Goal: Task Accomplishment & Management: Use online tool/utility

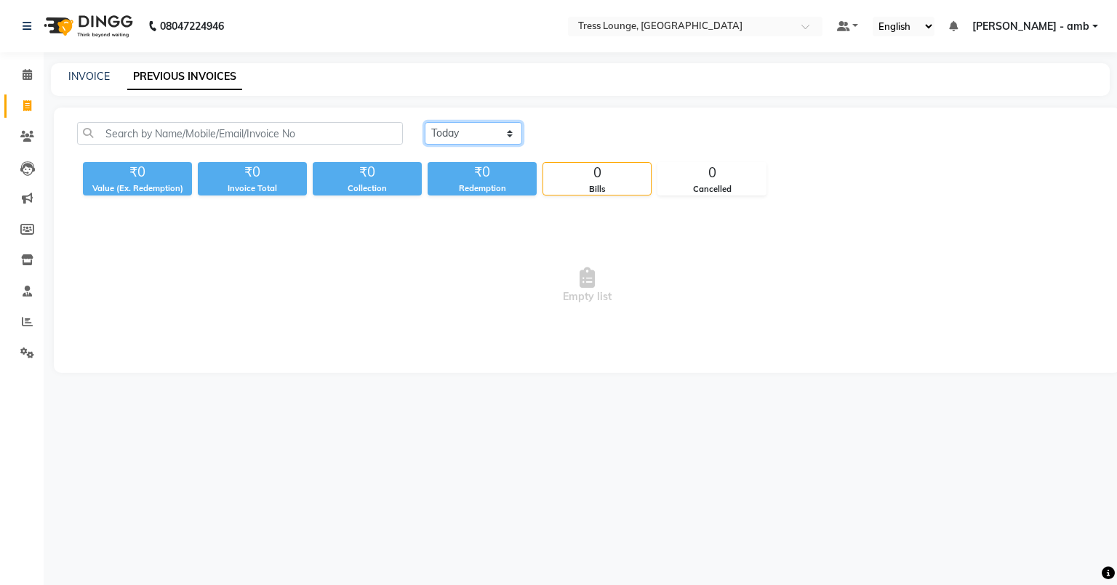
click at [506, 133] on select "[DATE] [DATE] Custom Range" at bounding box center [473, 133] width 97 height 23
select select "range"
click at [425, 122] on select "[DATE] [DATE] Custom Range" at bounding box center [473, 133] width 97 height 23
click at [573, 139] on input "04-10-2025" at bounding box center [592, 134] width 102 height 20
select select "10"
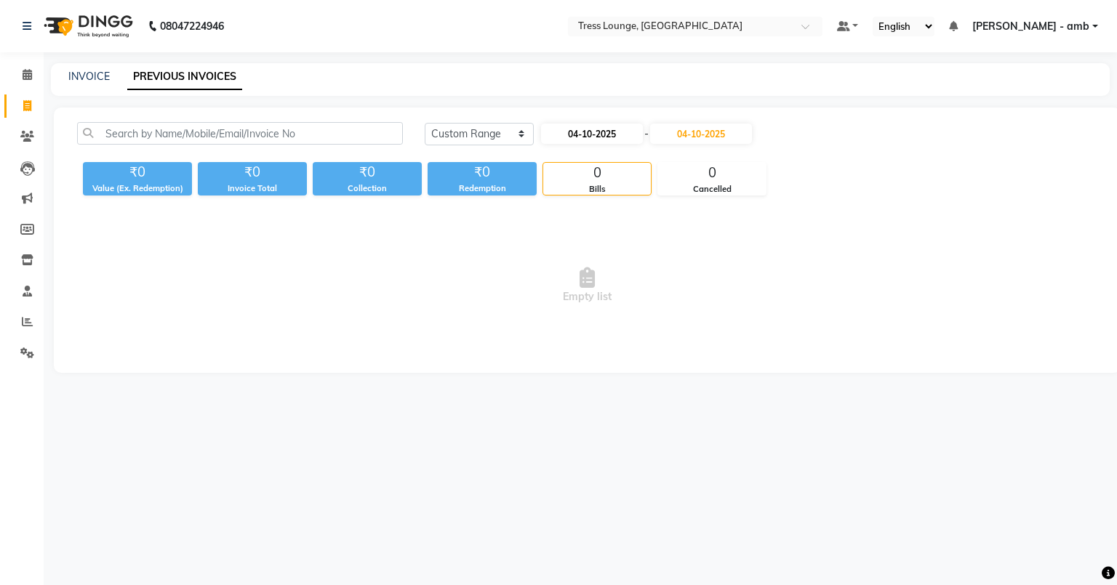
select select "2025"
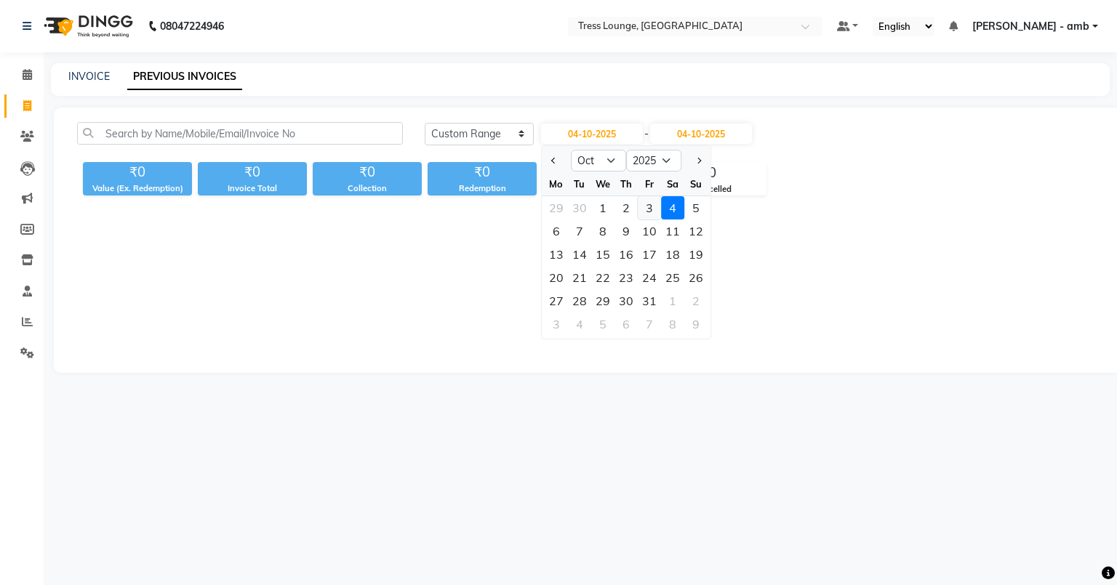
click at [647, 202] on div "3" at bounding box center [649, 207] width 23 height 23
type input "03-10-2025"
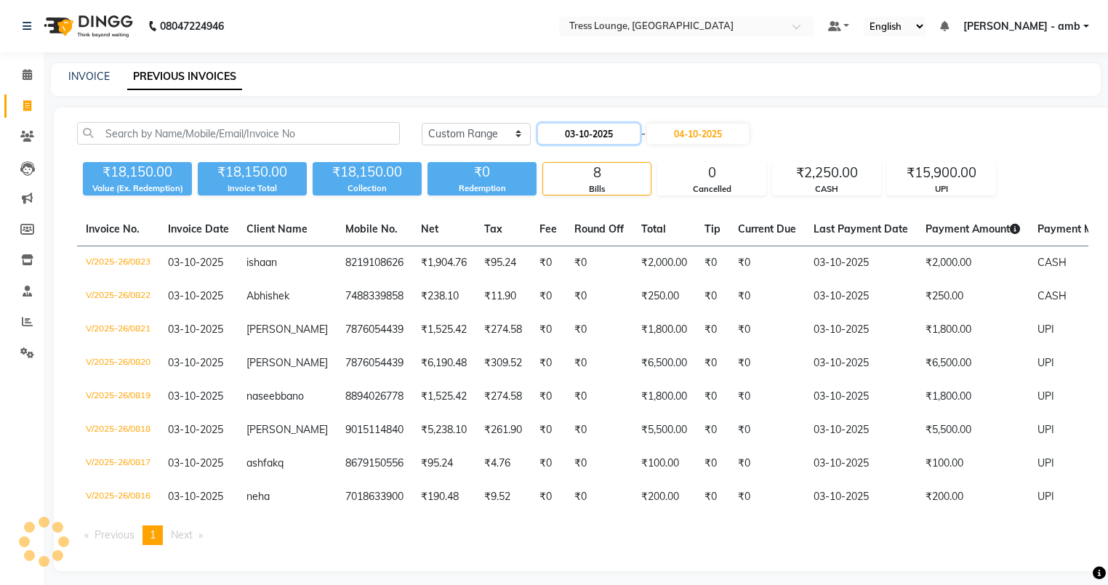
click at [572, 135] on input "03-10-2025" at bounding box center [589, 134] width 102 height 20
select select "10"
select select "2025"
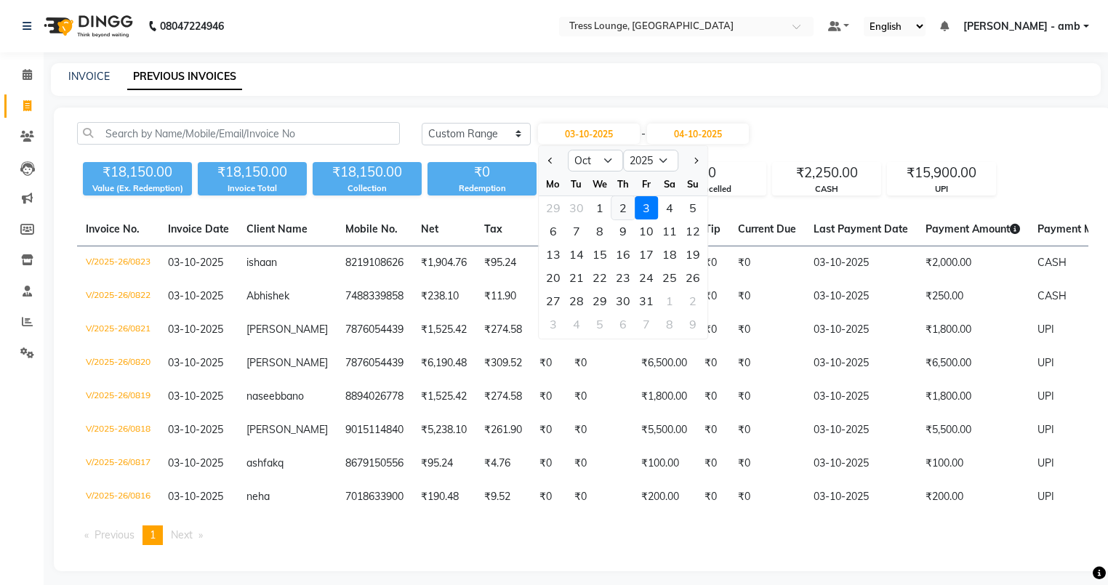
click at [619, 205] on div "2" at bounding box center [623, 207] width 23 height 23
type input "02-10-2025"
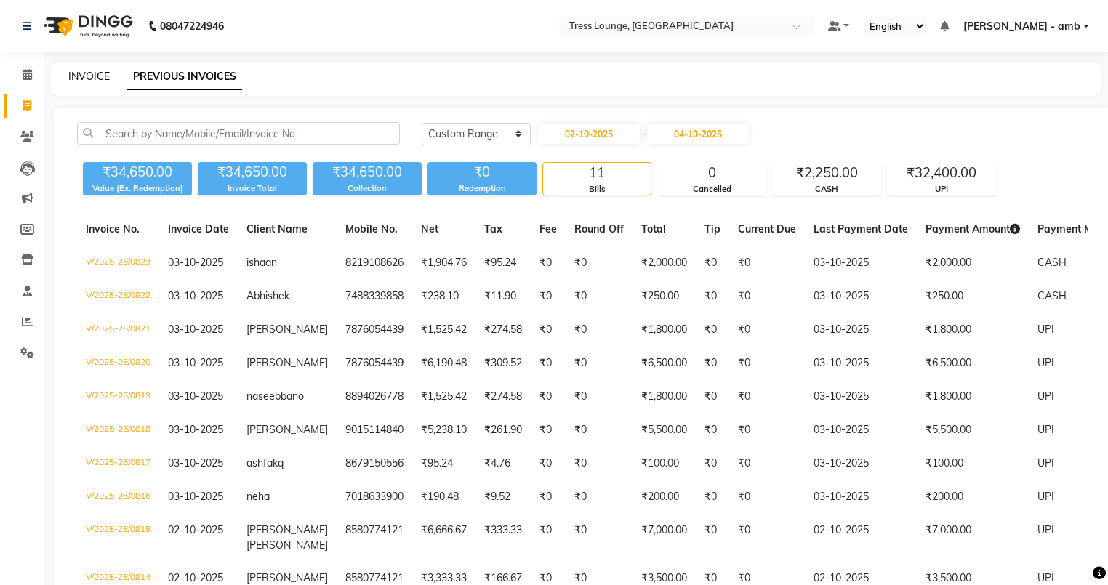
click at [68, 76] on link "INVOICE" at bounding box center [88, 76] width 41 height 13
select select "service"
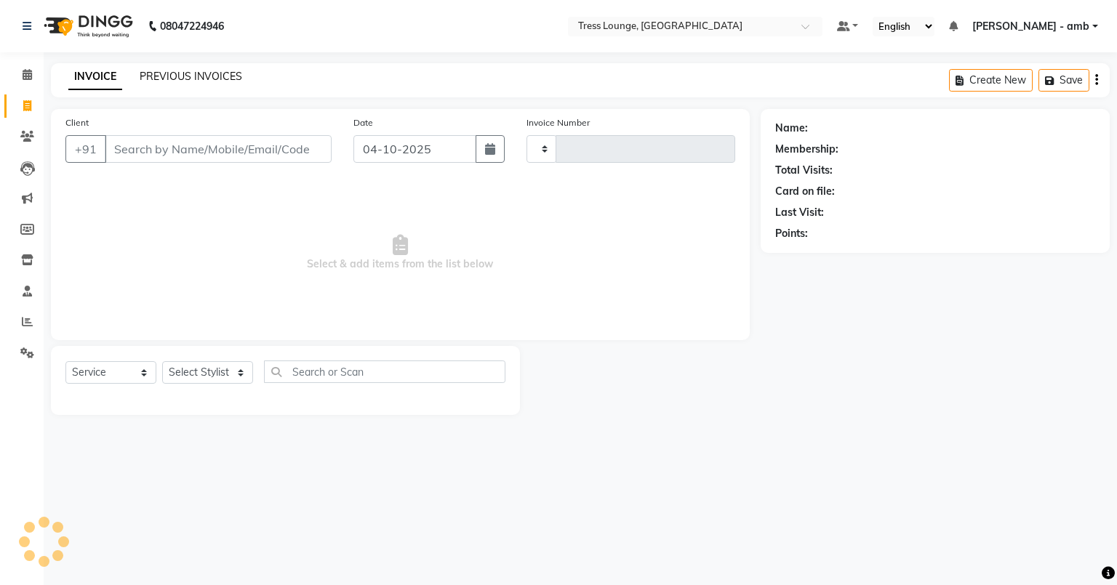
type input "0824"
select select "5899"
click at [218, 78] on link "PREVIOUS INVOICES" at bounding box center [191, 76] width 103 height 13
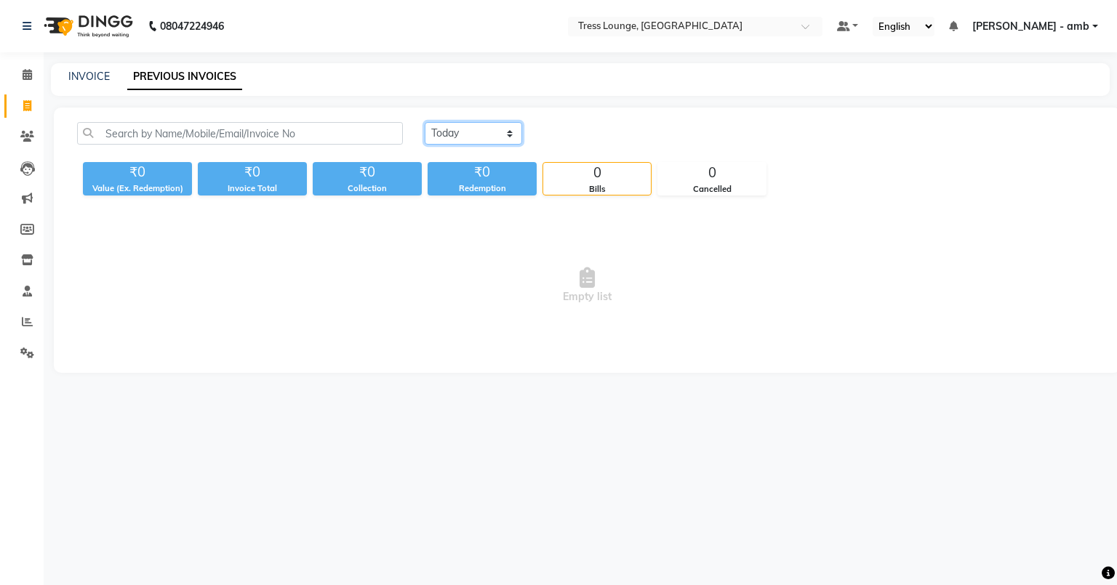
click at [470, 130] on select "[DATE] [DATE] Custom Range" at bounding box center [473, 133] width 97 height 23
select select "[DATE]"
click at [425, 122] on select "[DATE] [DATE] Custom Range" at bounding box center [473, 133] width 97 height 23
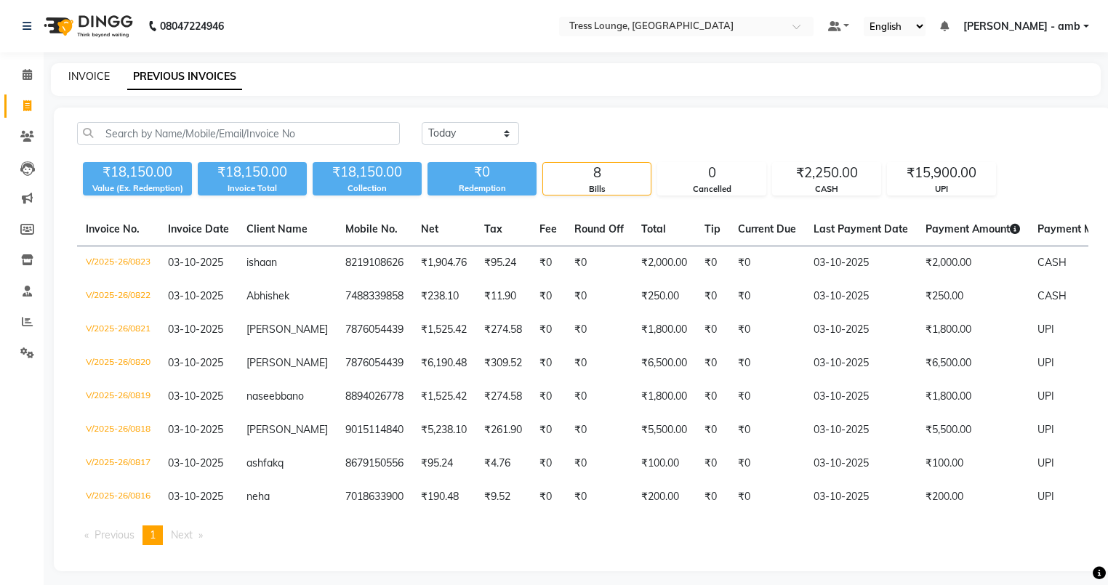
click at [95, 70] on link "INVOICE" at bounding box center [88, 76] width 41 height 13
select select "service"
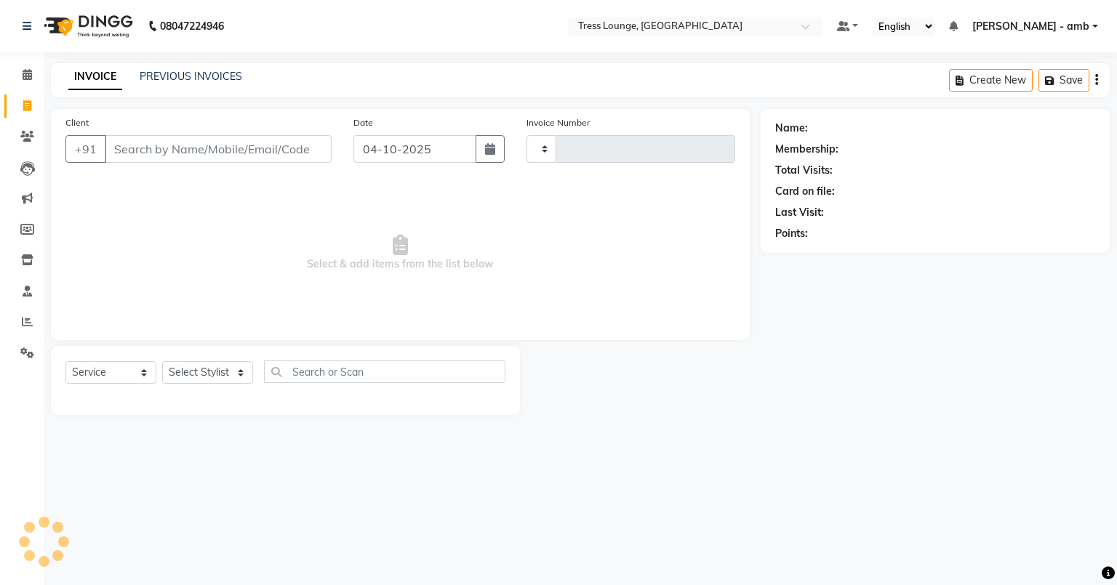
type input "0824"
select select "5899"
click at [208, 73] on link "PREVIOUS INVOICES" at bounding box center [191, 76] width 103 height 13
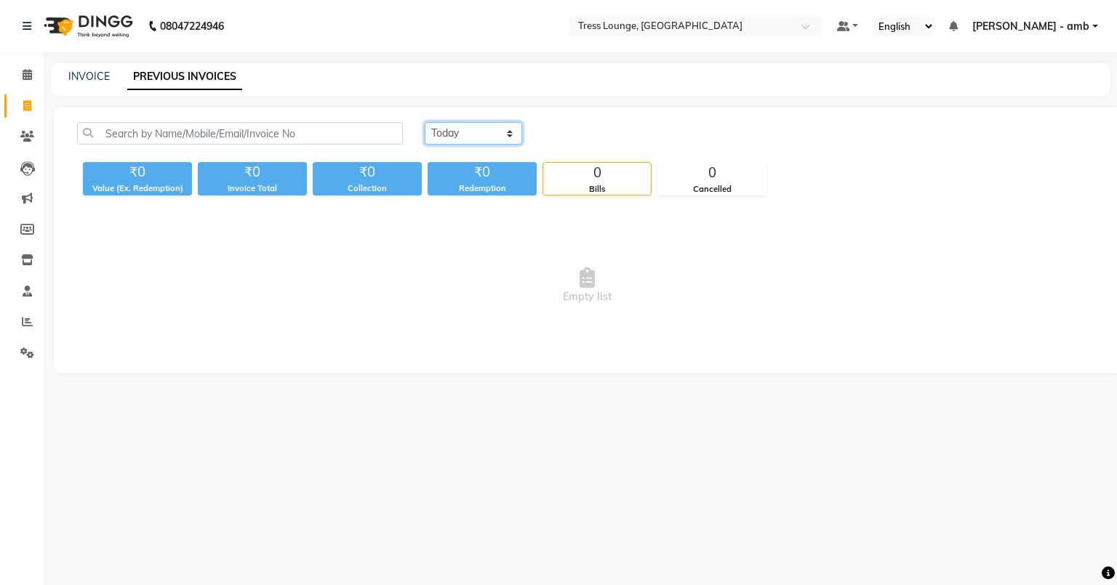
click at [454, 137] on select "[DATE] [DATE] Custom Range" at bounding box center [473, 133] width 97 height 23
click at [425, 122] on select "[DATE] [DATE] Custom Range" at bounding box center [473, 133] width 97 height 23
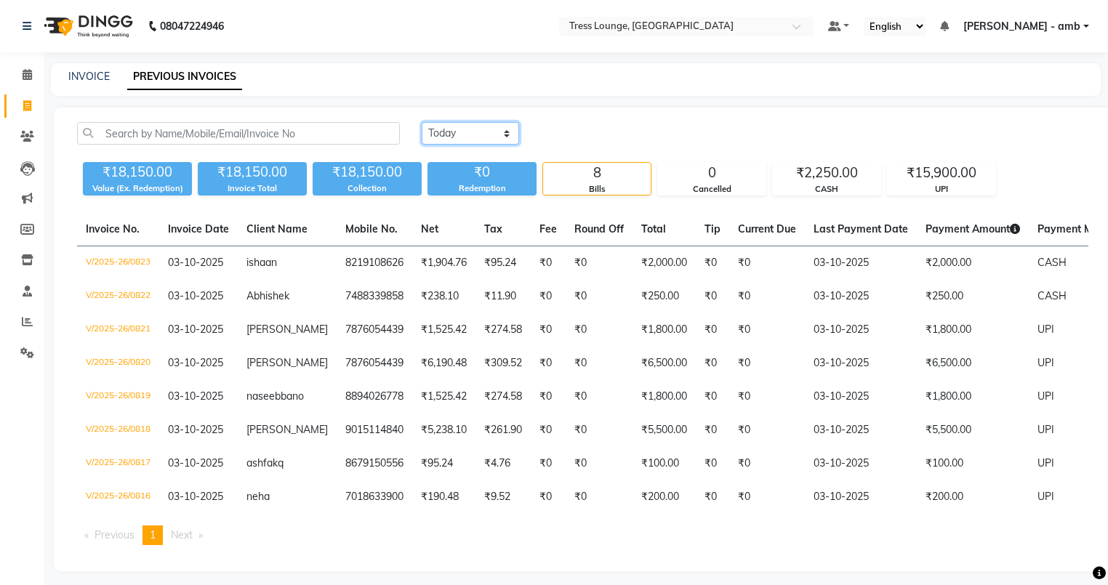
click at [505, 135] on select "[DATE] [DATE] Custom Range" at bounding box center [470, 133] width 97 height 23
select select "range"
click at [422, 122] on select "[DATE] [DATE] Custom Range" at bounding box center [470, 133] width 97 height 23
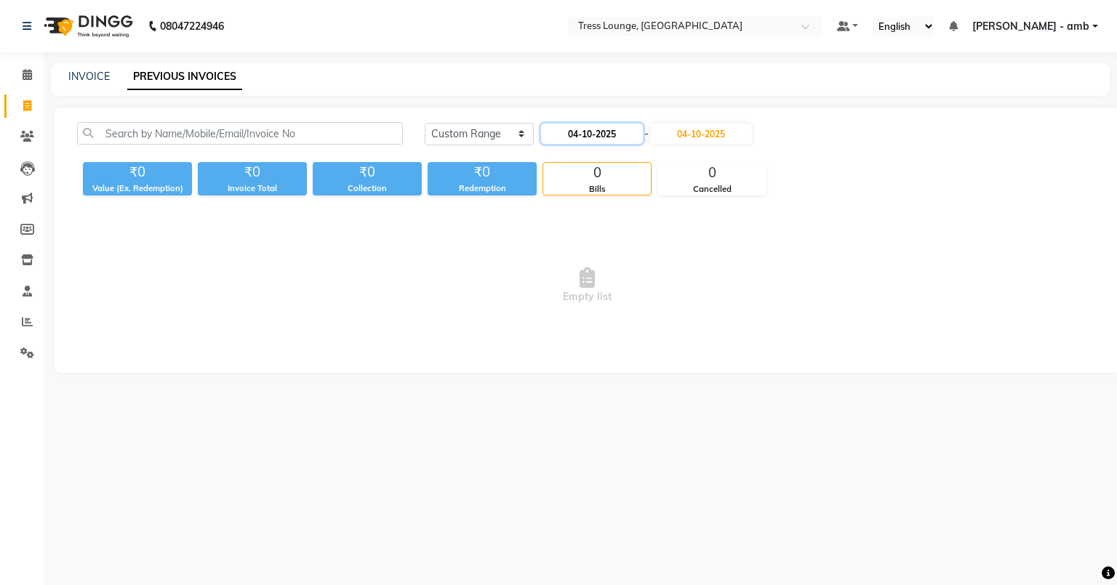
click at [614, 131] on input "04-10-2025" at bounding box center [592, 134] width 102 height 20
select select "10"
select select "2025"
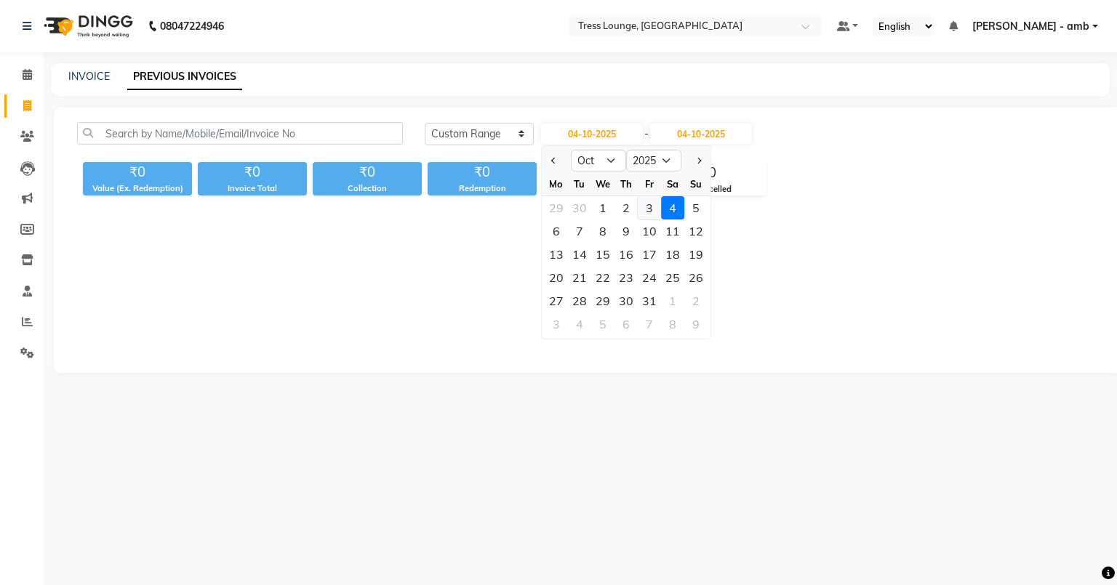
click at [646, 209] on div "3" at bounding box center [649, 207] width 23 height 23
type input "03-10-2025"
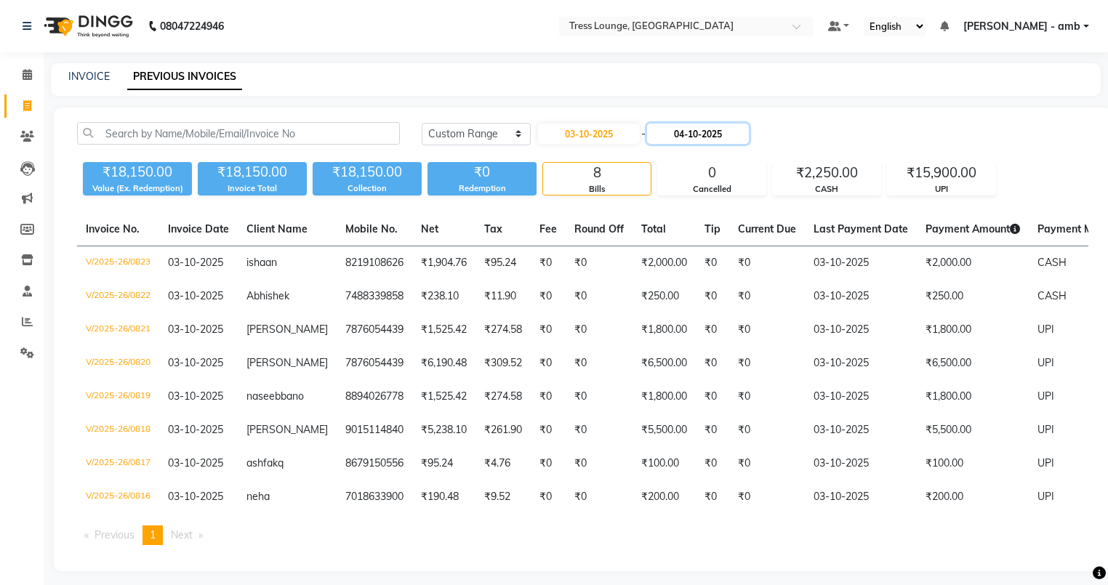
click at [691, 137] on input "04-10-2025" at bounding box center [698, 134] width 102 height 20
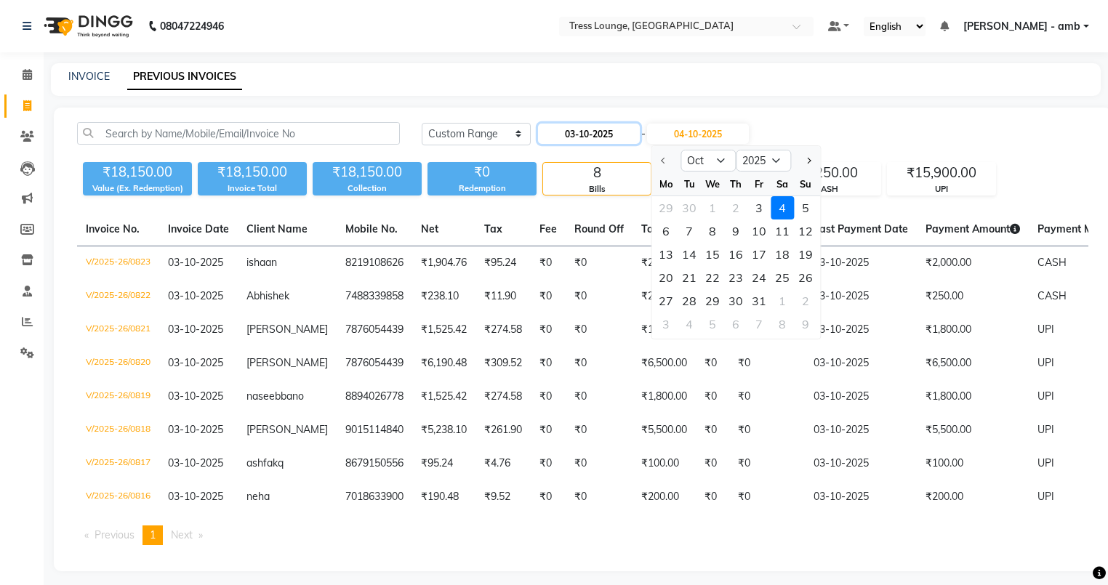
click at [605, 134] on input "03-10-2025" at bounding box center [589, 134] width 102 height 20
select select "10"
select select "2025"
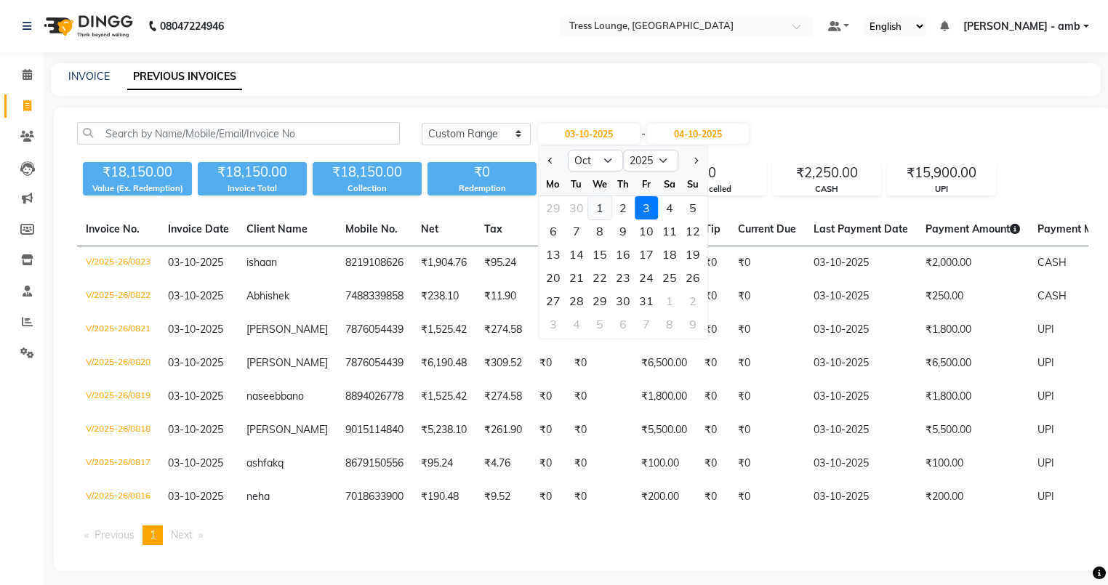
click at [597, 208] on div "1" at bounding box center [599, 207] width 23 height 23
type input "01-10-2025"
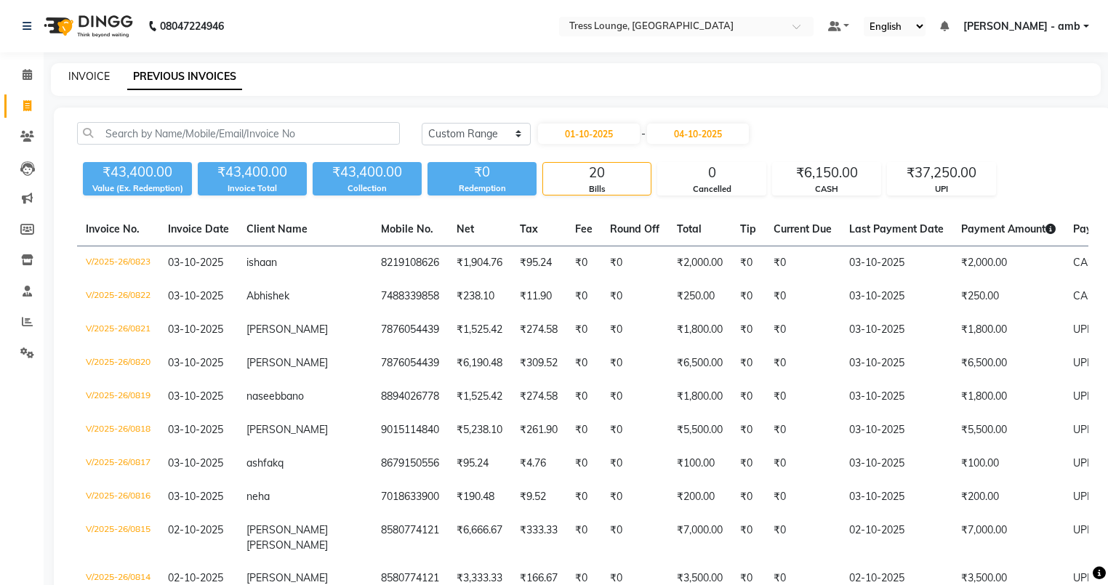
click at [81, 70] on link "INVOICE" at bounding box center [88, 76] width 41 height 13
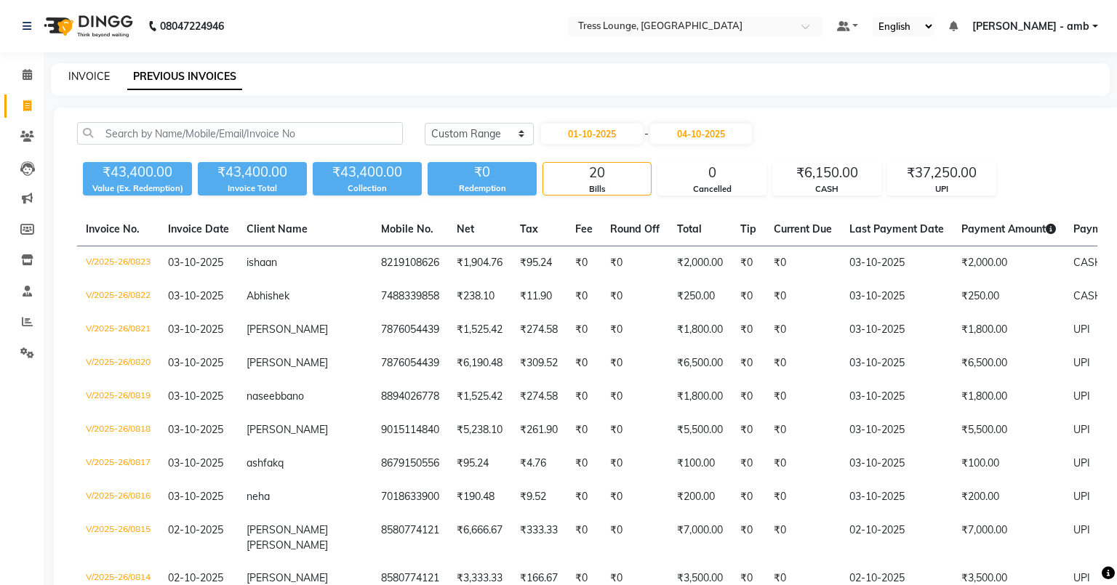
select select "service"
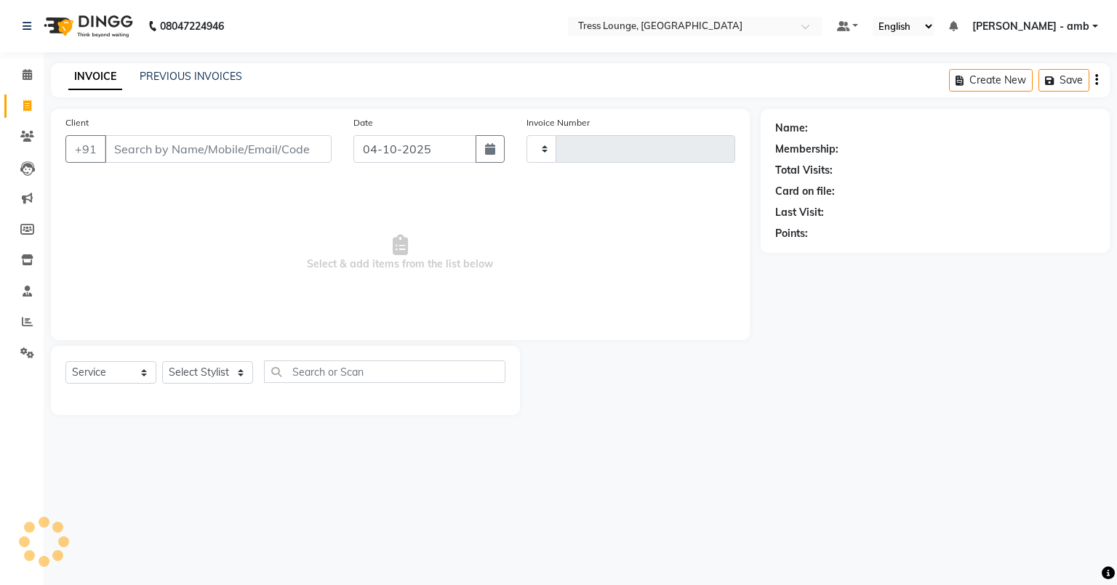
type input "0824"
select select "5899"
